Goal: Task Accomplishment & Management: Manage account settings

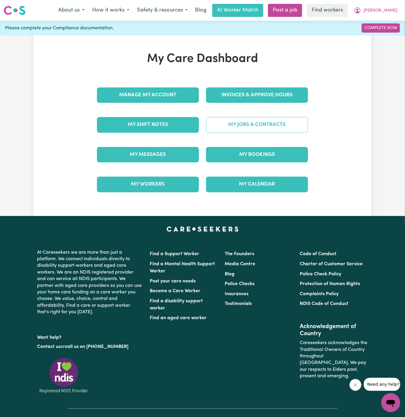
click at [271, 123] on link "My Jobs & Contracts" at bounding box center [257, 124] width 102 height 15
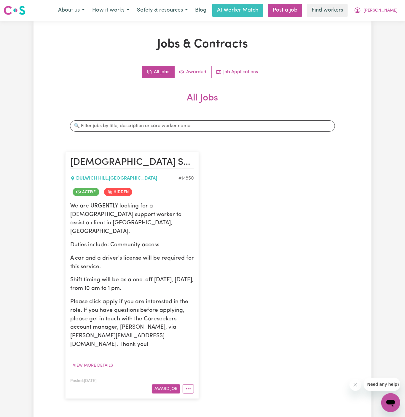
click at [192, 368] on article "[DEMOGRAPHIC_DATA] Support Worker Needed In [GEOGRAPHIC_DATA], [GEOGRAPHIC_DATA…" at bounding box center [132, 275] width 134 height 247
click at [190, 367] on article "[DEMOGRAPHIC_DATA] Support Worker Needed In [GEOGRAPHIC_DATA], [GEOGRAPHIC_DATA…" at bounding box center [132, 275] width 134 height 247
click at [189, 385] on button "More options" at bounding box center [188, 389] width 11 height 9
click at [211, 310] on link "View/Edit Contract" at bounding box center [212, 316] width 58 height 12
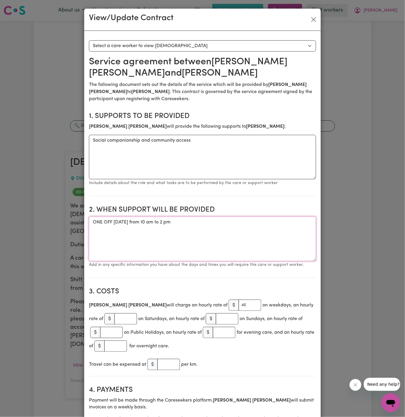
click at [161, 223] on textarea "ONE OFF [DATE] from 10 am to 2 pm" at bounding box center [202, 239] width 227 height 44
